Goal: Ask a question

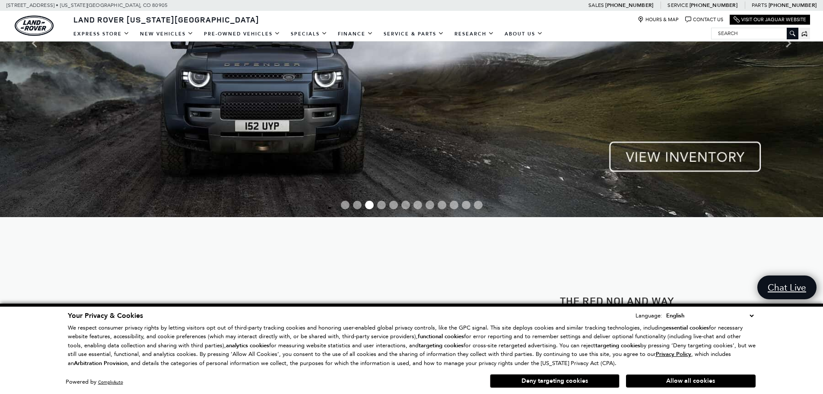
scroll to position [173, 0]
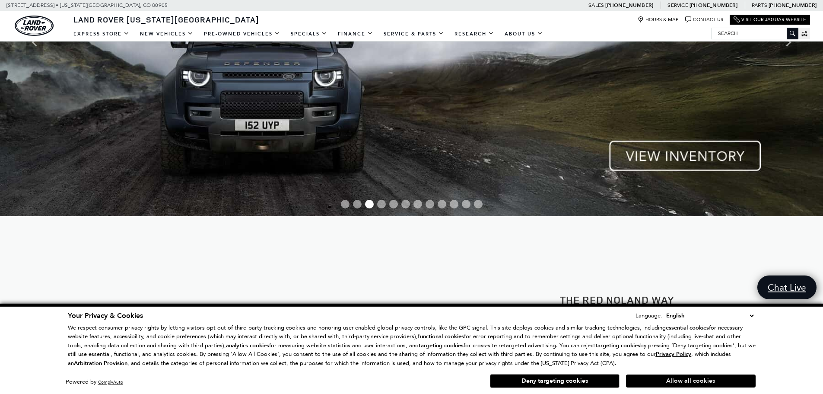
click at [683, 379] on button "Allow all cookies" at bounding box center [691, 380] width 130 height 13
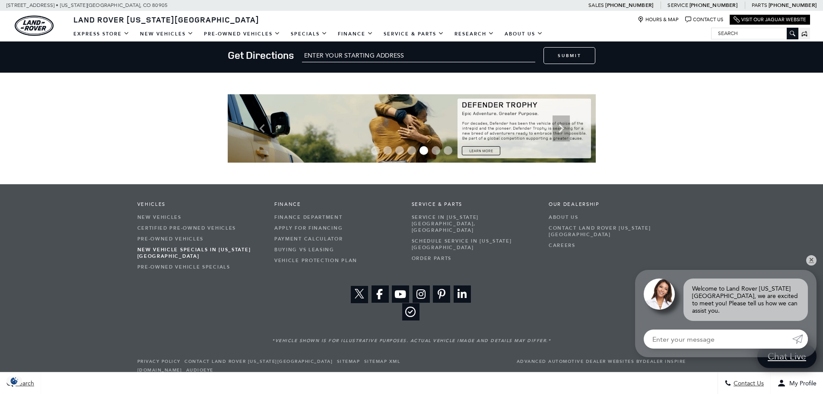
scroll to position [1503, 0]
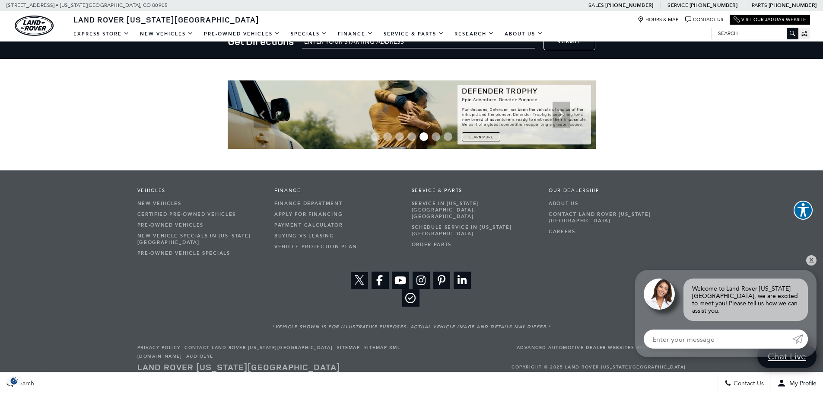
click at [746, 343] on input "Enter your message" at bounding box center [718, 338] width 149 height 19
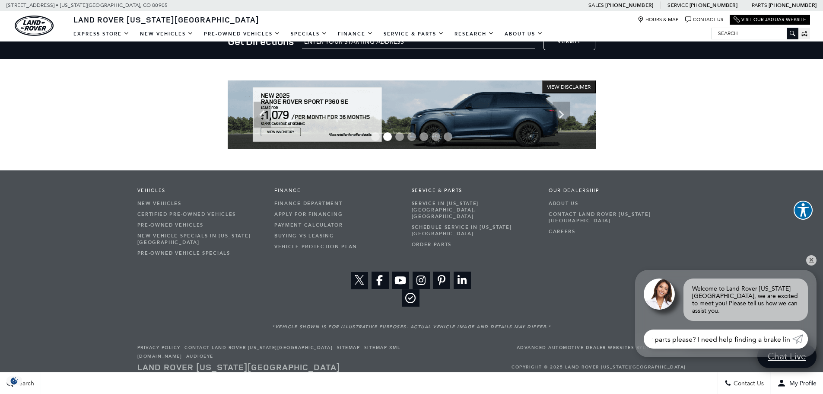
type input "can I get an email for parts please? I need help finding a brake line"
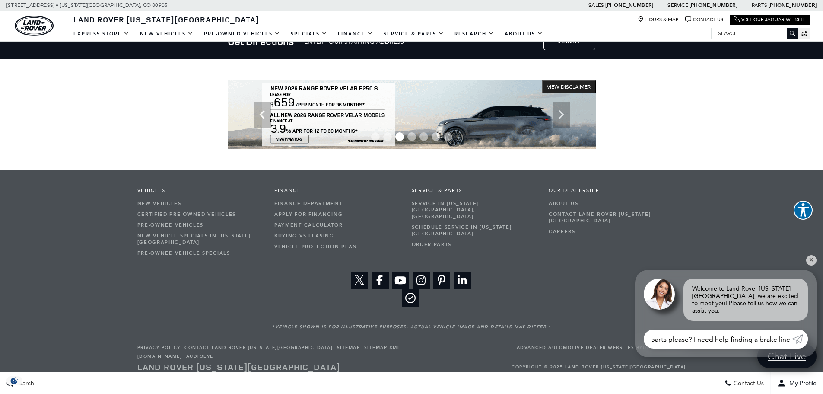
click at [798, 338] on icon "Submit" at bounding box center [798, 339] width 10 height 10
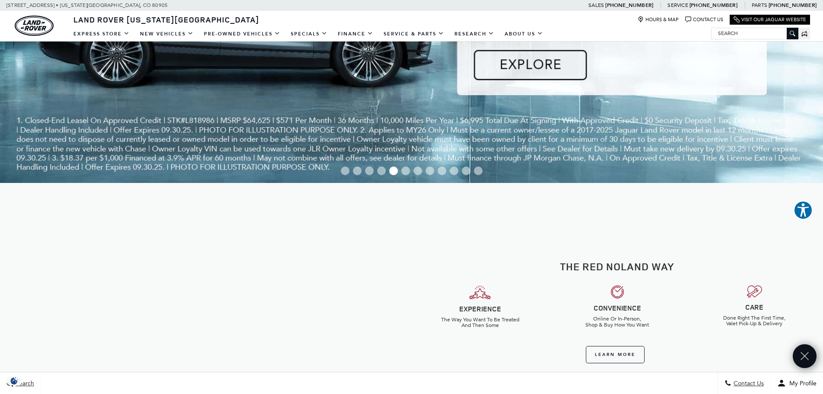
scroll to position [0, 0]
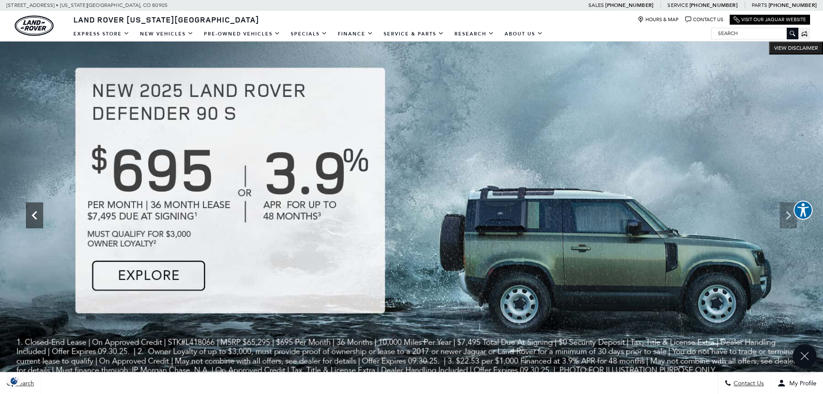
click at [39, 220] on icon "Previous" at bounding box center [34, 215] width 17 height 17
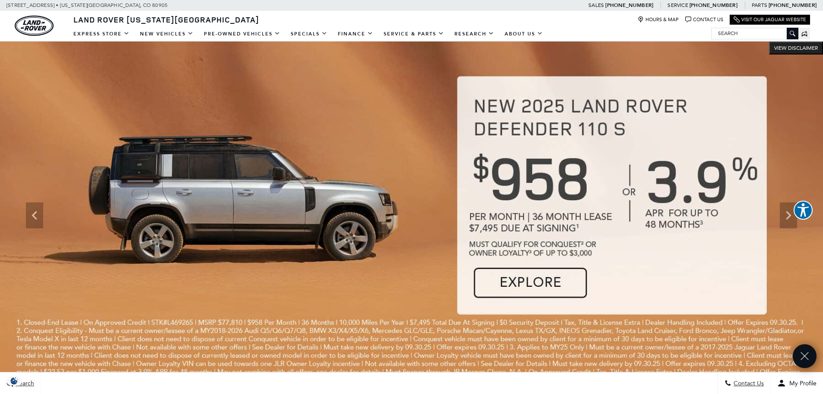
click at [743, 57] on img at bounding box center [411, 215] width 823 height 348
